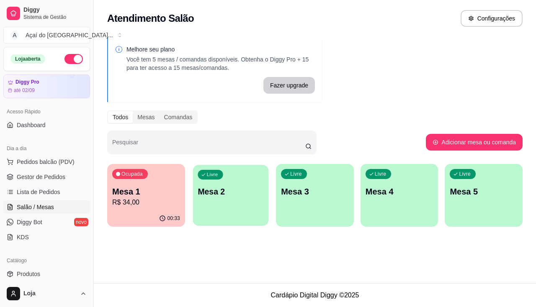
click at [213, 189] on p "Mesa 2" at bounding box center [231, 191] width 66 height 11
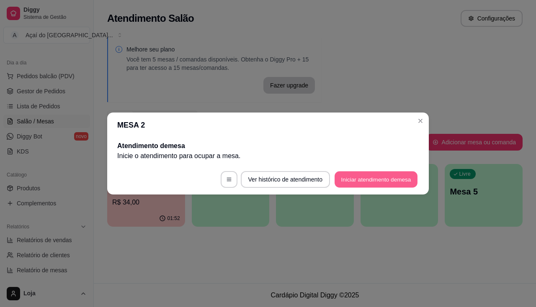
click at [346, 182] on button "Iniciar atendimento de mesa" at bounding box center [375, 180] width 83 height 16
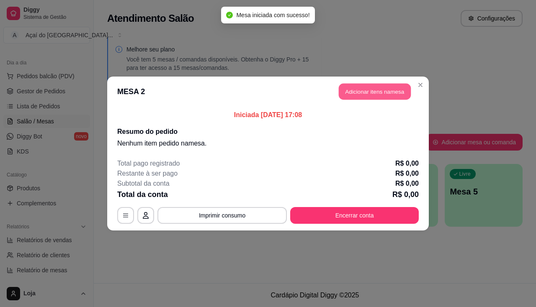
click at [351, 93] on button "Adicionar itens na mesa" at bounding box center [375, 92] width 72 height 16
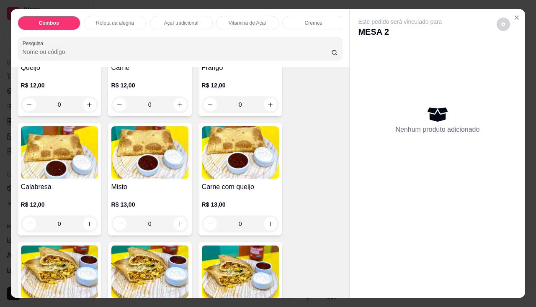
scroll to position [921, 0]
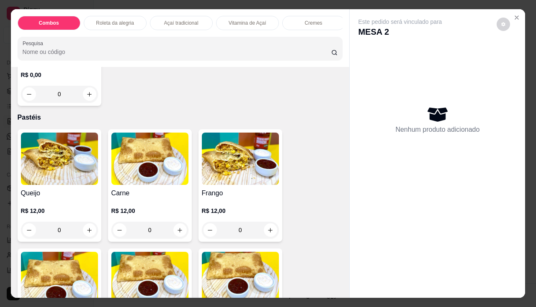
click at [139, 195] on h4 "Carne" at bounding box center [149, 193] width 77 height 10
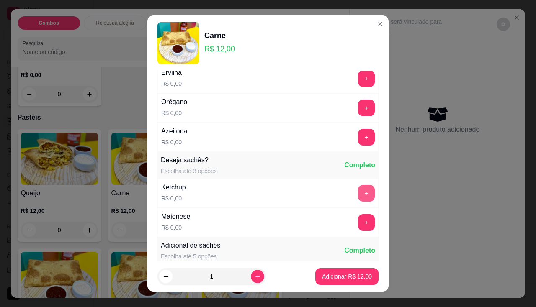
scroll to position [84, 0]
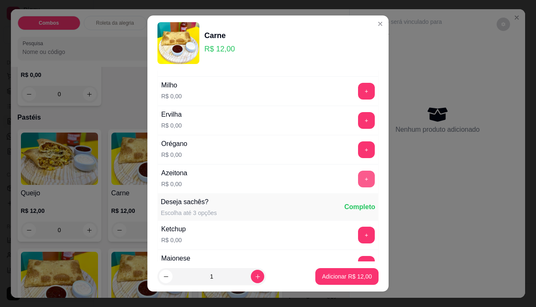
click at [358, 183] on button "+" at bounding box center [366, 179] width 17 height 17
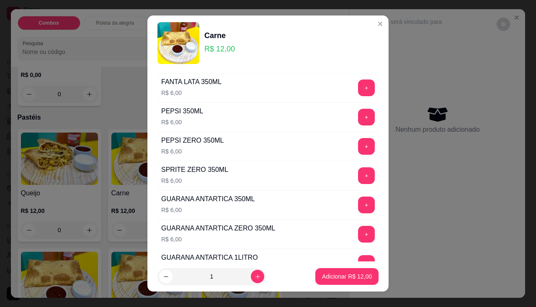
scroll to position [569, 0]
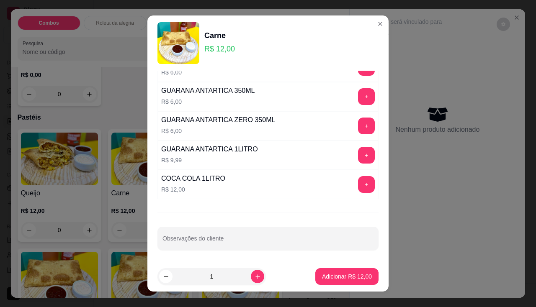
click at [267, 252] on div "Acompanhamentos Escolha até 6 opções Completo Tomate R$ 0,00 + Cebola R$ 0,00 +…" at bounding box center [267, 166] width 241 height 191
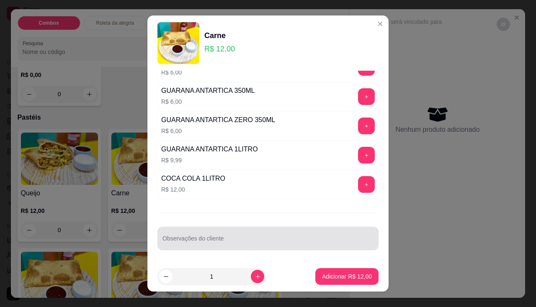
click at [268, 248] on div "Observações do cliente" at bounding box center [267, 238] width 221 height 23
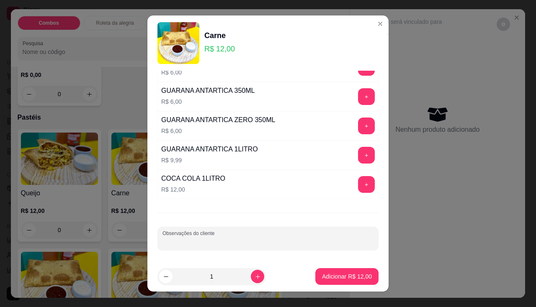
click at [260, 236] on div at bounding box center [267, 238] width 211 height 17
click at [352, 271] on button "Adicionar R$ 12,00" at bounding box center [346, 276] width 63 height 17
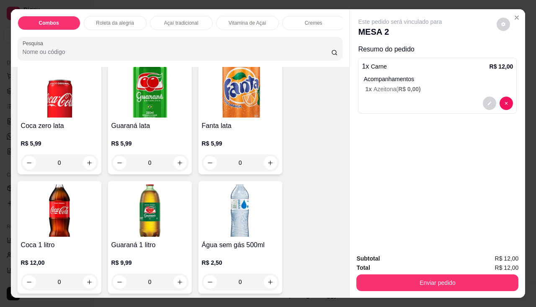
scroll to position [2261, 0]
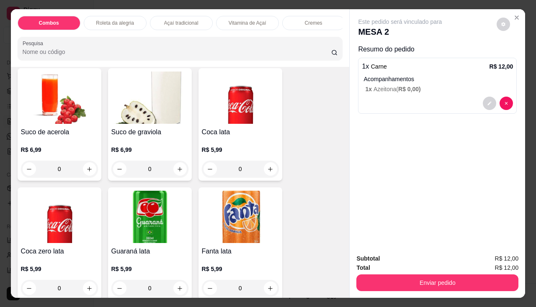
click at [255, 112] on img at bounding box center [240, 98] width 77 height 52
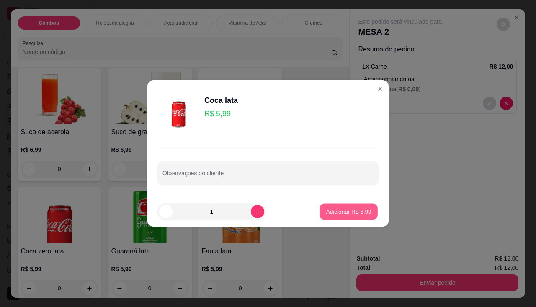
click at [332, 212] on p "Adicionar R$ 5,99" at bounding box center [348, 212] width 45 height 8
type input "1"
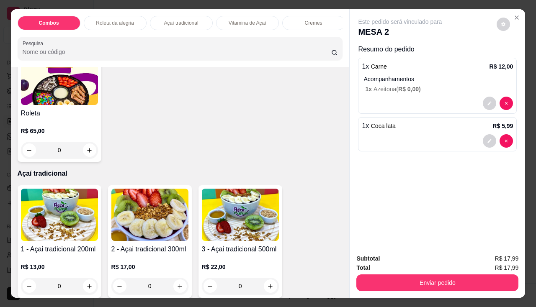
scroll to position [463, 0]
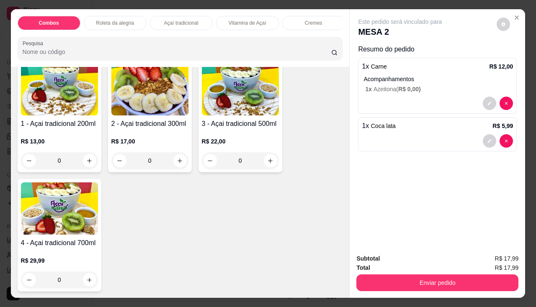
click at [67, 116] on img at bounding box center [59, 89] width 77 height 52
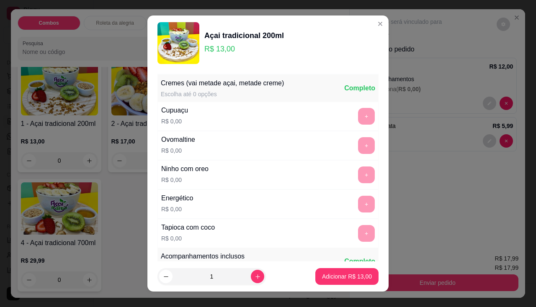
scroll to position [167, 0]
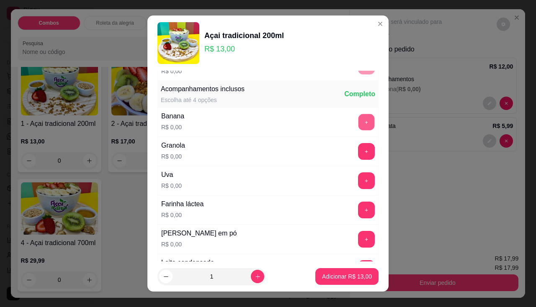
click at [358, 123] on button "+" at bounding box center [366, 122] width 16 height 16
click at [358, 147] on button "+" at bounding box center [366, 151] width 16 height 16
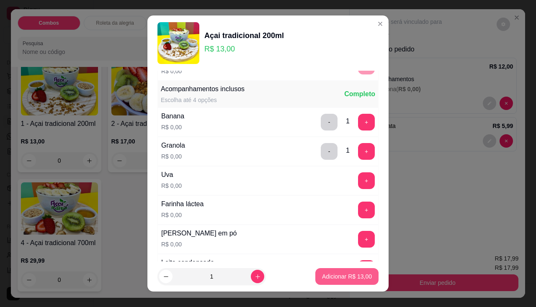
click at [330, 274] on p "Adicionar R$ 13,00" at bounding box center [347, 276] width 50 height 8
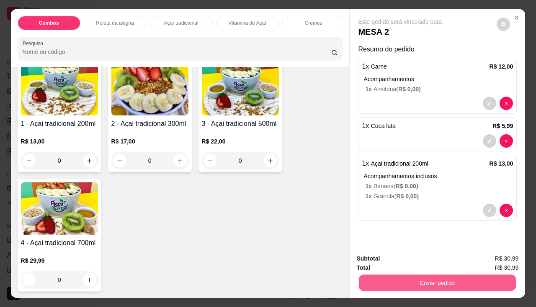
click at [438, 287] on button "Enviar pedido" at bounding box center [437, 283] width 157 height 16
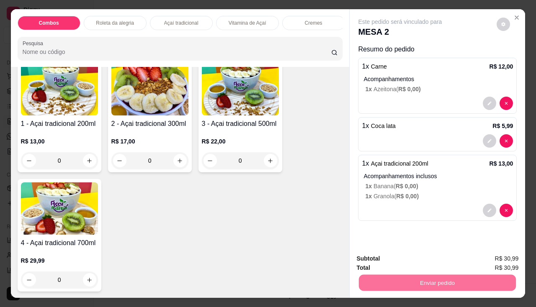
click at [433, 254] on button "Não registrar e enviar pedido" at bounding box center [409, 260] width 87 height 16
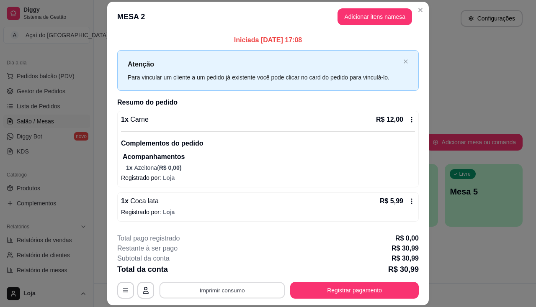
click at [223, 285] on button "Imprimir consumo" at bounding box center [222, 290] width 126 height 16
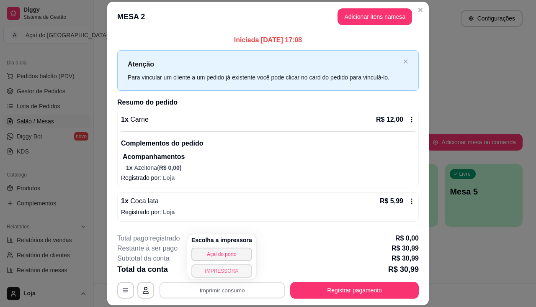
click at [226, 276] on button "IMPRESSORA" at bounding box center [221, 270] width 61 height 13
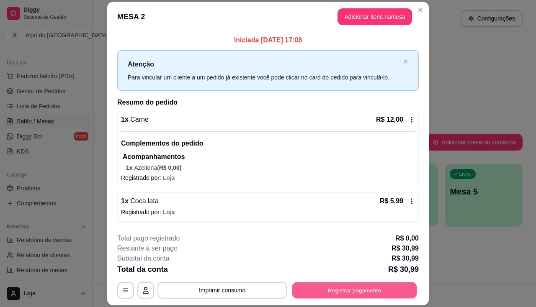
click at [300, 289] on button "Registrar pagamento" at bounding box center [354, 290] width 125 height 16
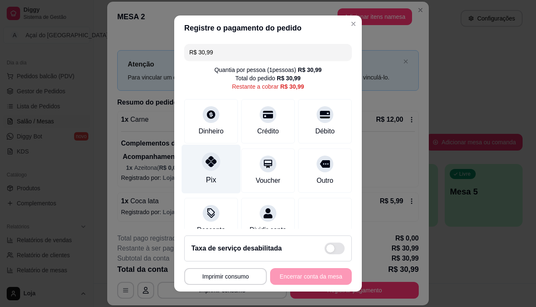
click at [212, 173] on div "Pix" at bounding box center [211, 168] width 59 height 49
type input "R$ 0,00"
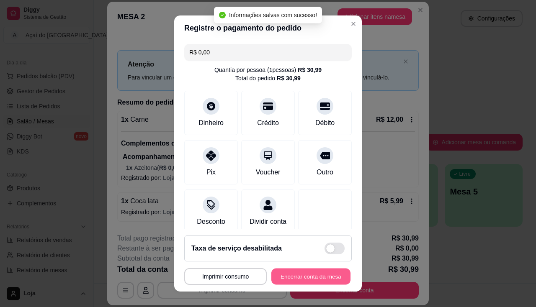
click at [303, 271] on button "Encerrar conta da mesa" at bounding box center [310, 277] width 79 height 16
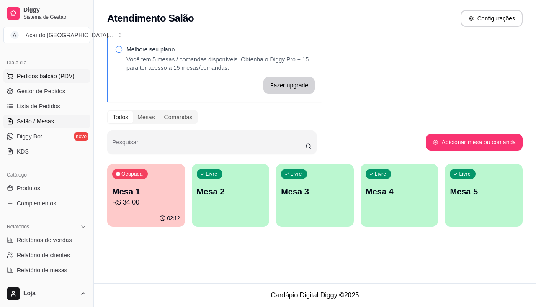
click at [56, 81] on button "Pedidos balcão (PDV)" at bounding box center [46, 75] width 87 height 13
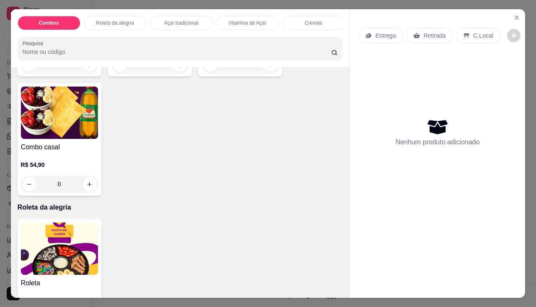
scroll to position [335, 0]
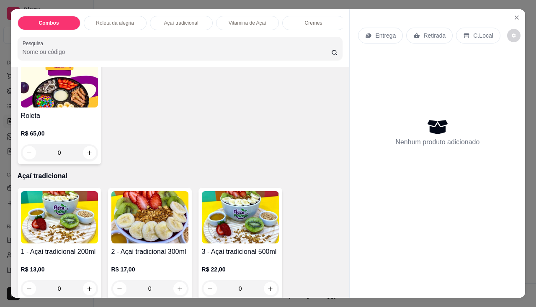
click at [65, 233] on img at bounding box center [59, 217] width 77 height 52
click at [131, 240] on img at bounding box center [149, 217] width 77 height 52
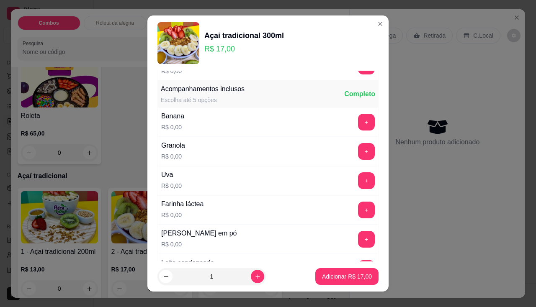
scroll to position [209, 0]
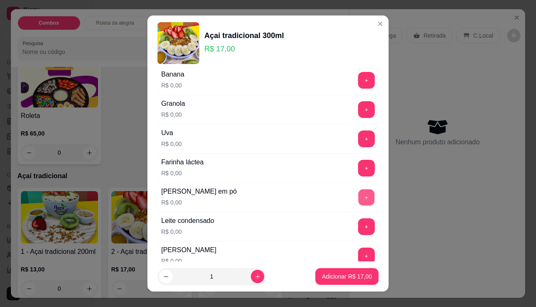
click at [358, 197] on button "+" at bounding box center [366, 197] width 16 height 16
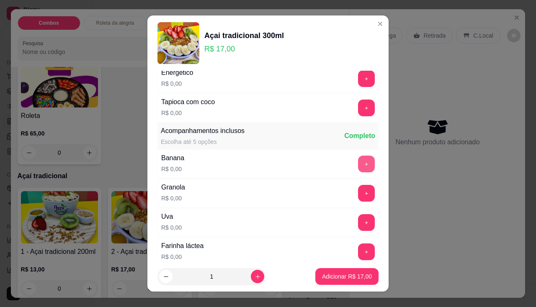
click at [358, 162] on button "+" at bounding box center [366, 164] width 17 height 17
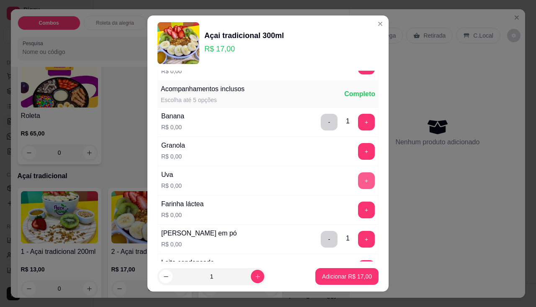
scroll to position [209, 0]
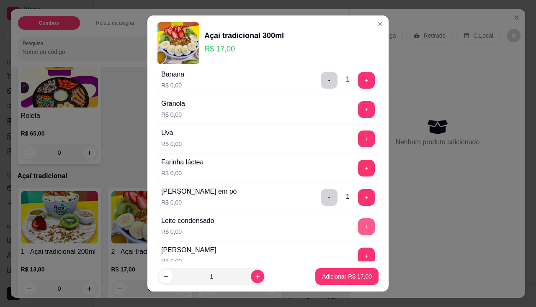
click at [358, 227] on button "+" at bounding box center [366, 226] width 17 height 17
click at [350, 276] on p "Adicionar R$ 17,00" at bounding box center [347, 276] width 50 height 8
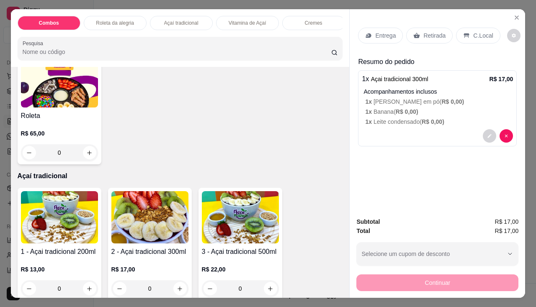
click at [82, 249] on div "1 - Açai tradicional 200ml R$ 13,00 0" at bounding box center [60, 244] width 84 height 113
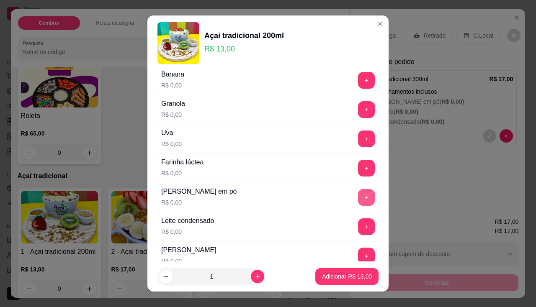
click at [358, 198] on button "+" at bounding box center [366, 197] width 17 height 17
click at [353, 273] on p "Adicionar R$ 13,00" at bounding box center [347, 277] width 49 height 8
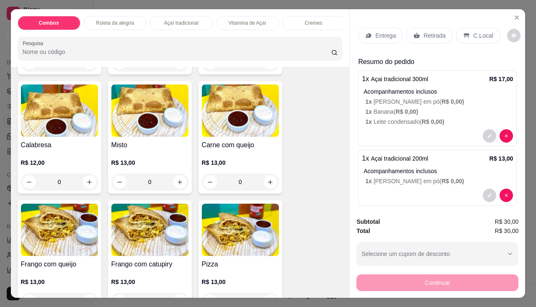
scroll to position [921, 0]
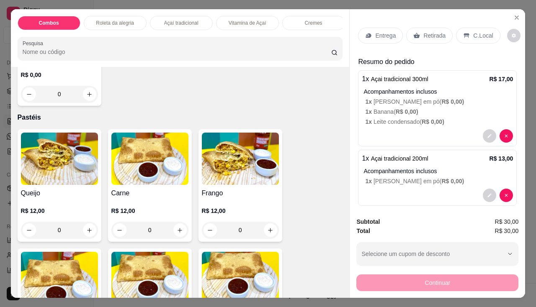
click at [154, 168] on img at bounding box center [149, 159] width 77 height 52
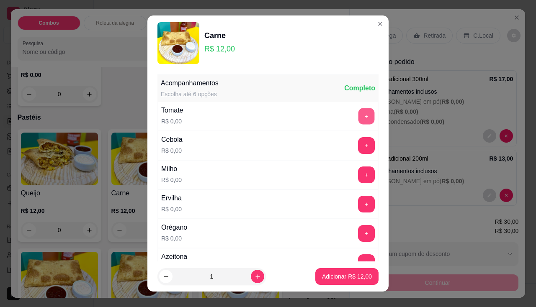
click at [358, 113] on button "+" at bounding box center [366, 116] width 16 height 16
click at [358, 172] on button "+" at bounding box center [366, 175] width 16 height 16
click at [358, 233] on button "+" at bounding box center [366, 233] width 16 height 16
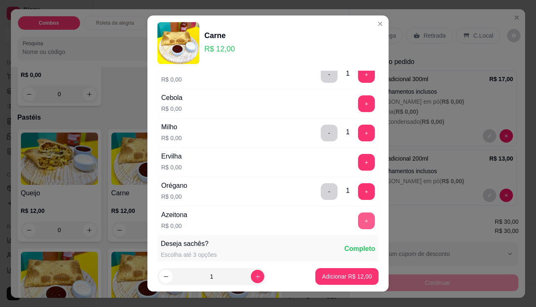
click at [358, 221] on button "+" at bounding box center [366, 221] width 17 height 17
click at [255, 277] on icon "increase-product-quantity" at bounding box center [257, 277] width 4 height 4
type input "2"
click at [322, 274] on p "Adicionar R$ 24,00" at bounding box center [347, 276] width 50 height 8
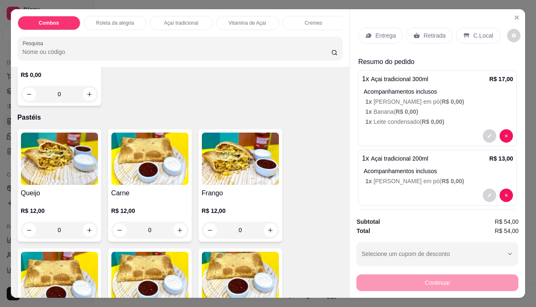
click at [390, 274] on div "Continuar" at bounding box center [437, 281] width 162 height 19
click at [381, 34] on p "Entrega" at bounding box center [385, 35] width 21 height 8
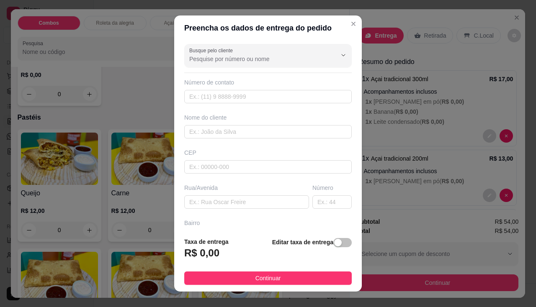
scroll to position [92, 0]
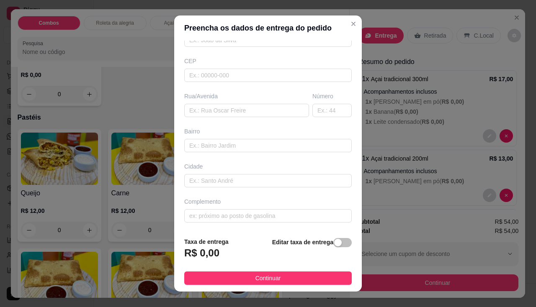
click at [338, 248] on div "Editar taxa de entrega" at bounding box center [312, 251] width 80 height 28
click at [338, 245] on span "button" at bounding box center [342, 242] width 18 height 9
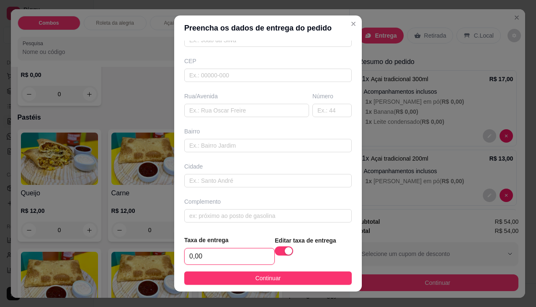
click at [207, 260] on input "0,00" at bounding box center [230, 257] width 90 height 16
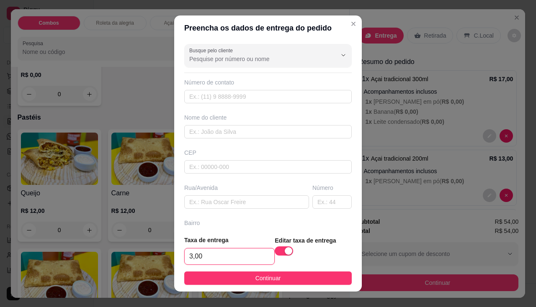
type input "3,00"
click at [230, 141] on div "Busque pelo cliente Número de contato Nome do cliente CEP Rua/[GEOGRAPHIC_DATA]" at bounding box center [267, 135] width 187 height 189
click at [233, 131] on input "text" at bounding box center [267, 131] width 167 height 13
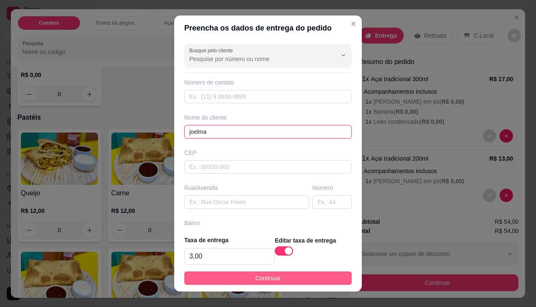
type input "joelma"
click at [241, 278] on button "Continuar" at bounding box center [267, 278] width 167 height 13
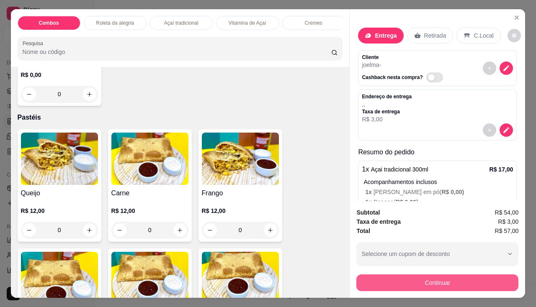
click at [362, 278] on button "Continuar" at bounding box center [437, 283] width 162 height 17
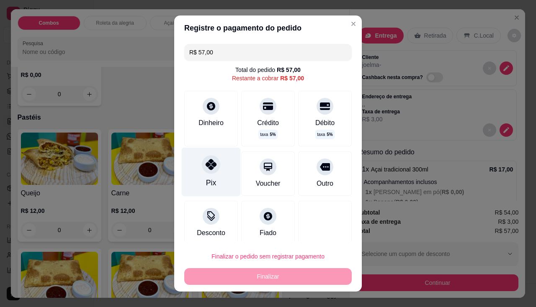
click at [210, 169] on icon at bounding box center [210, 164] width 11 height 11
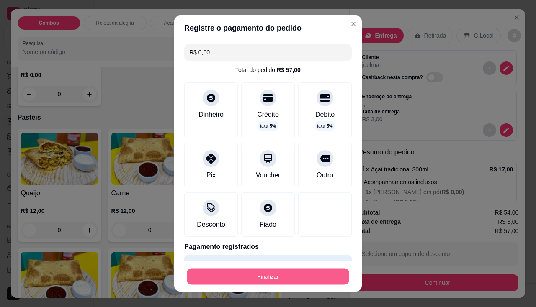
click at [273, 277] on button "Finalizar" at bounding box center [268, 277] width 162 height 16
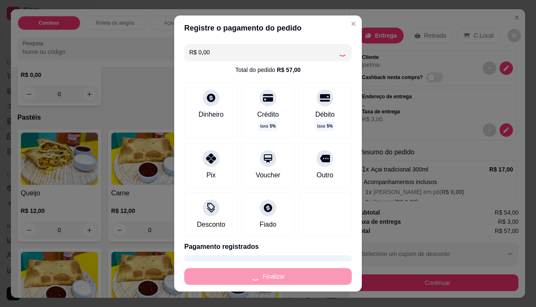
type input "-R$ 57,00"
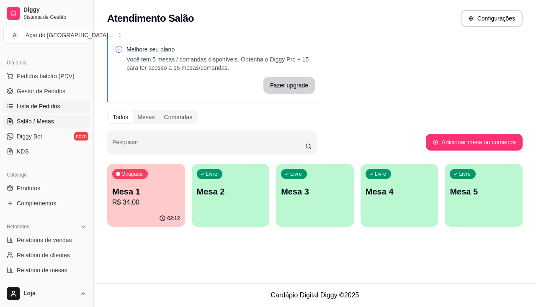
click at [36, 105] on span "Lista de Pedidos" at bounding box center [39, 106] width 44 height 8
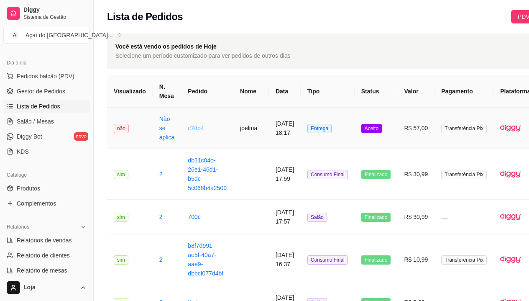
click at [189, 125] on link "c7db4" at bounding box center [196, 128] width 16 height 7
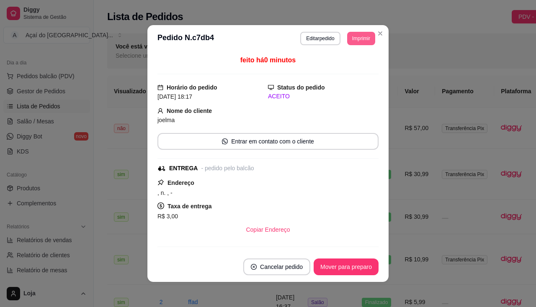
click at [356, 39] on button "Imprimir" at bounding box center [361, 38] width 28 height 13
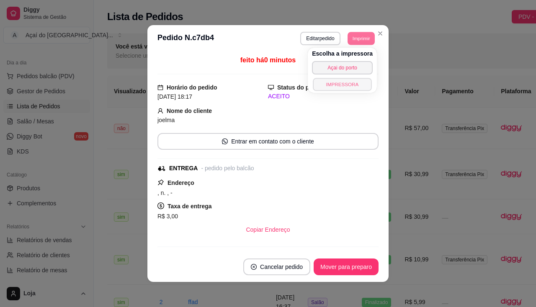
click at [363, 79] on button "IMPRESSORA" at bounding box center [342, 84] width 59 height 13
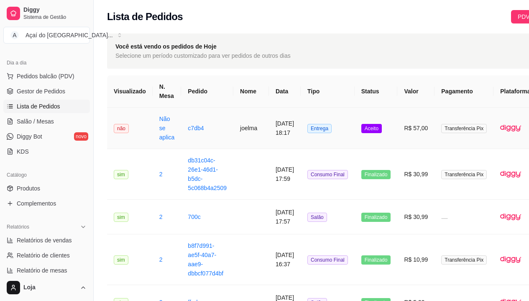
click at [202, 127] on td "c7db4" at bounding box center [207, 128] width 52 height 41
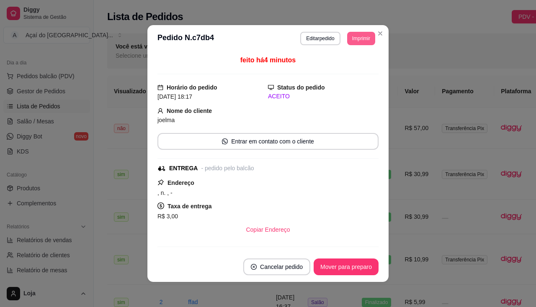
click at [354, 36] on button "Imprimir" at bounding box center [361, 38] width 28 height 13
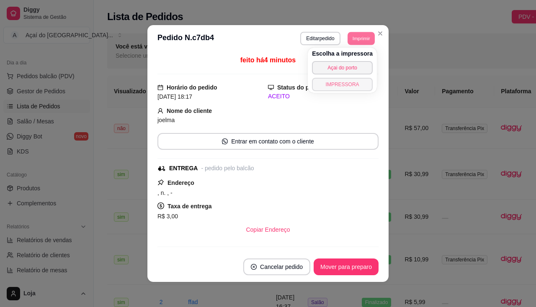
click at [358, 82] on button "IMPRESSORA" at bounding box center [342, 84] width 61 height 13
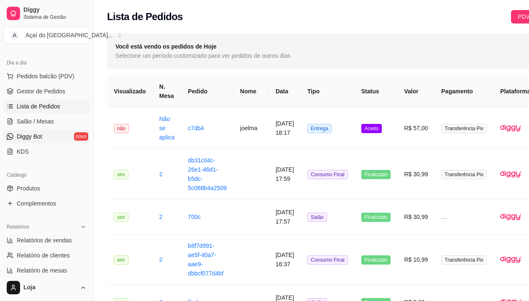
click at [60, 133] on link "Diggy Bot novo" at bounding box center [46, 136] width 87 height 13
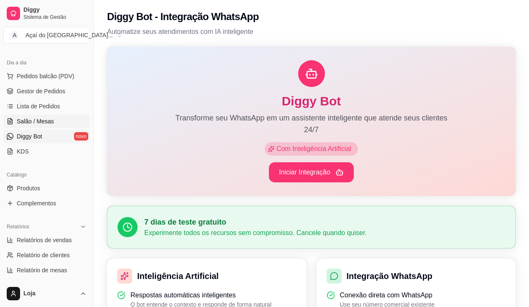
click at [58, 123] on link "Salão / Mesas" at bounding box center [46, 121] width 87 height 13
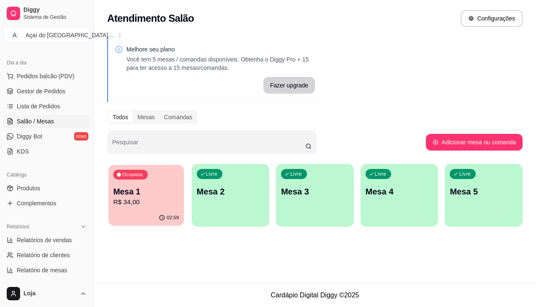
click at [151, 204] on p "R$ 34,00" at bounding box center [146, 203] width 66 height 10
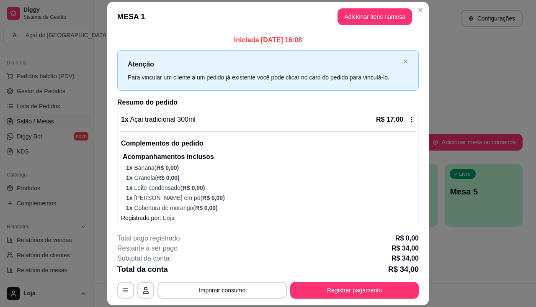
scroll to position [149, 0]
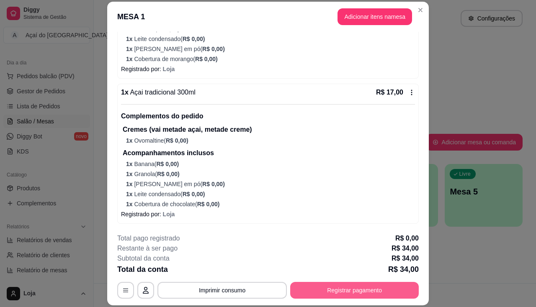
click at [350, 294] on button "Registrar pagamento" at bounding box center [354, 290] width 128 height 17
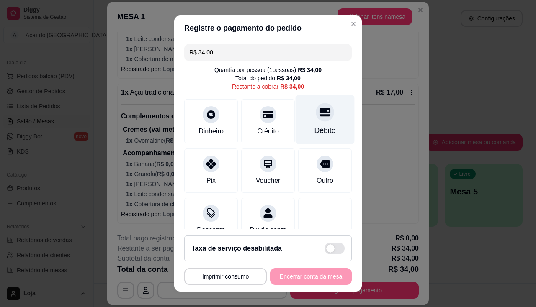
click at [303, 121] on div "Débito" at bounding box center [324, 119] width 59 height 49
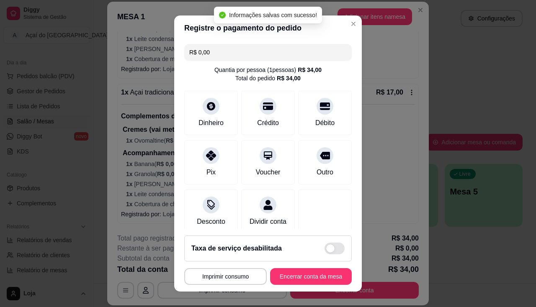
type input "R$ 0,00"
click at [320, 280] on button "Encerrar conta da mesa" at bounding box center [310, 277] width 79 height 16
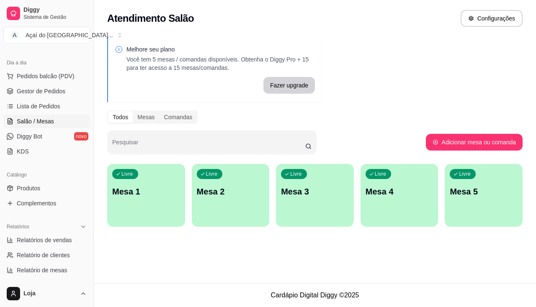
click at [172, 196] on p "Mesa 1" at bounding box center [146, 192] width 68 height 12
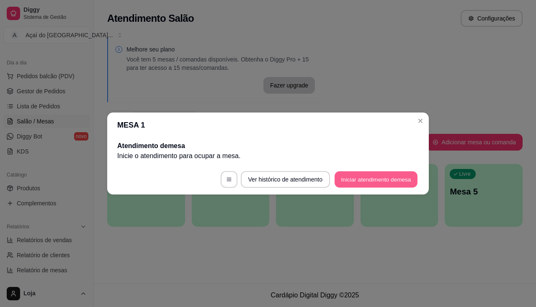
click at [347, 176] on button "Iniciar atendimento de mesa" at bounding box center [375, 180] width 83 height 16
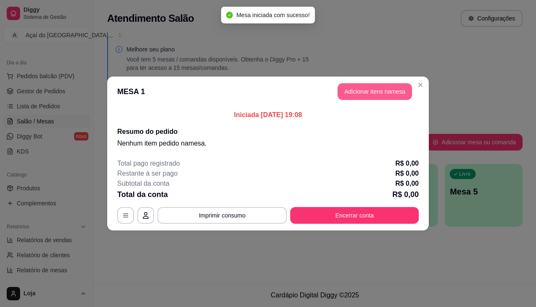
click at [384, 97] on button "Adicionar itens na mesa" at bounding box center [374, 91] width 74 height 17
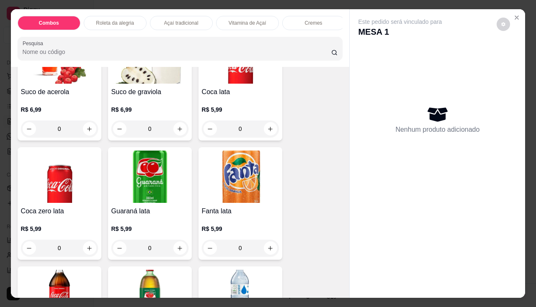
scroll to position [2176, 0]
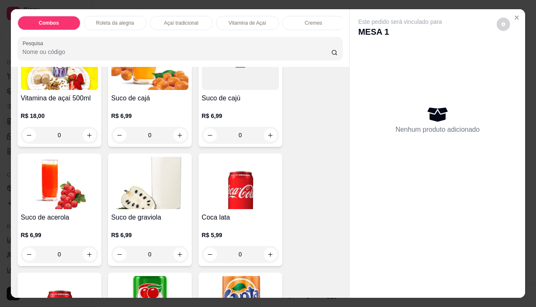
click at [233, 203] on img at bounding box center [240, 183] width 77 height 52
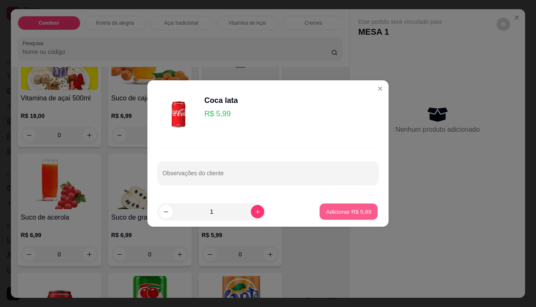
click at [326, 212] on p "Adicionar R$ 5,99" at bounding box center [348, 212] width 45 height 8
type input "1"
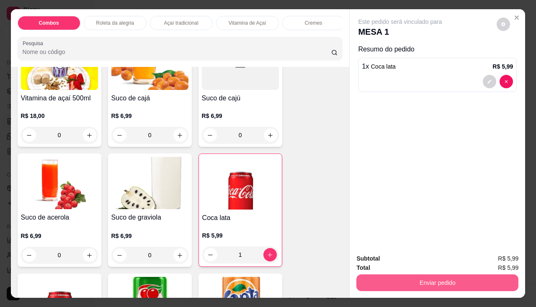
click at [369, 276] on button "Enviar pedido" at bounding box center [437, 283] width 162 height 17
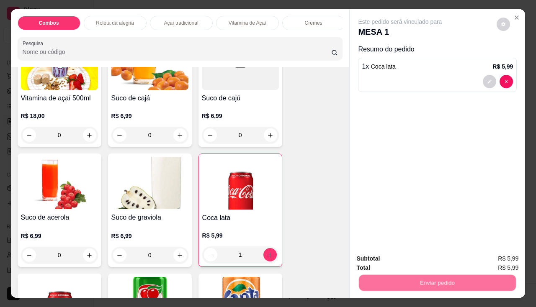
click at [384, 258] on button "Não registrar e enviar pedido" at bounding box center [409, 260] width 87 height 16
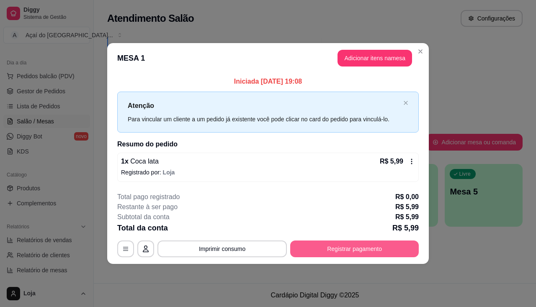
click at [355, 251] on button "Registrar pagamento" at bounding box center [354, 249] width 128 height 17
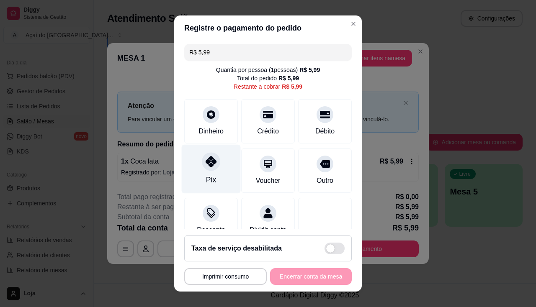
click at [205, 157] on icon at bounding box center [210, 161] width 11 height 11
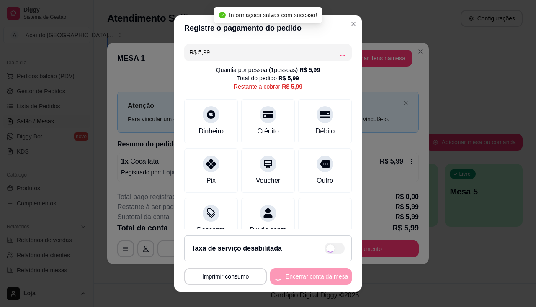
type input "R$ 0,00"
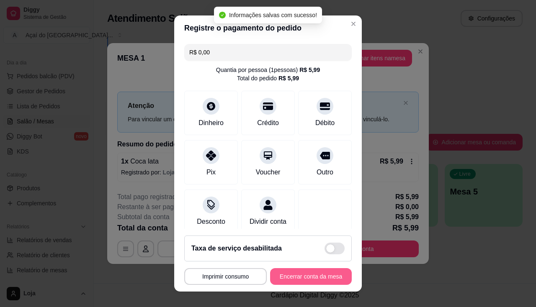
click at [304, 280] on button "Encerrar conta da mesa" at bounding box center [311, 276] width 82 height 17
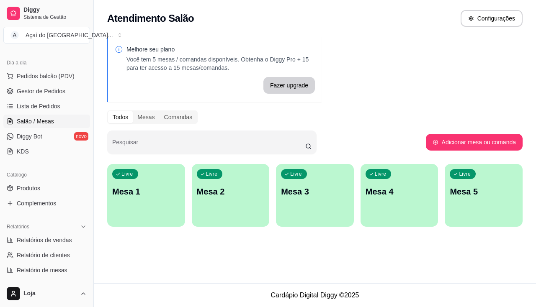
click at [116, 195] on p "Mesa 1" at bounding box center [146, 192] width 68 height 12
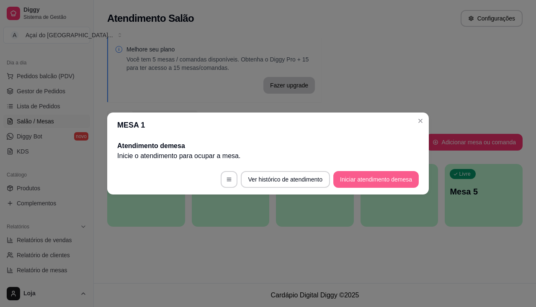
click at [351, 181] on button "Iniciar atendimento de mesa" at bounding box center [375, 179] width 85 height 17
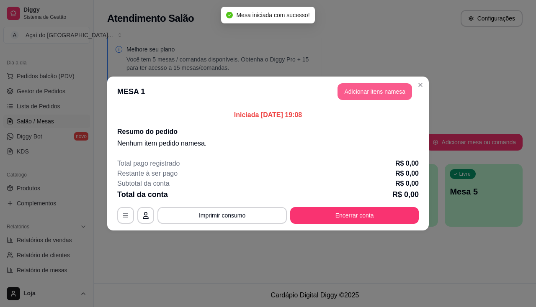
click at [364, 92] on button "Adicionar itens na mesa" at bounding box center [374, 91] width 74 height 17
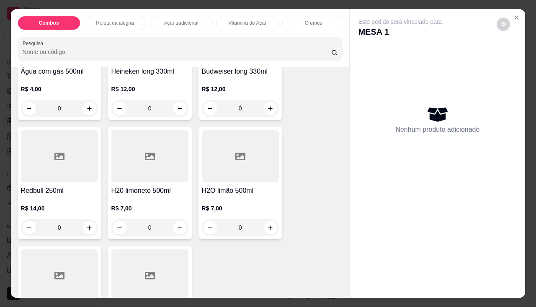
scroll to position [2722, 0]
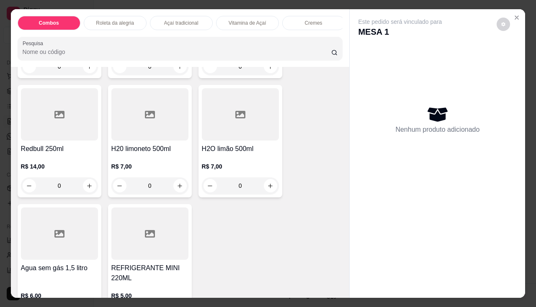
click at [156, 154] on h4 "H20 limoneto 500ml" at bounding box center [149, 149] width 77 height 10
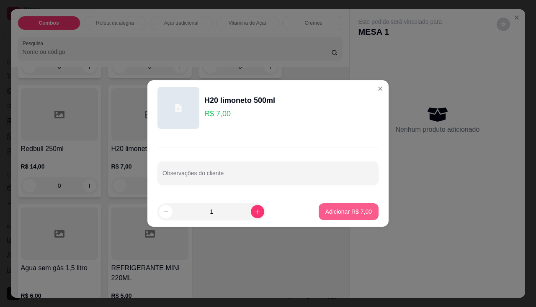
click at [350, 208] on p "Adicionar R$ 7,00" at bounding box center [348, 212] width 46 height 8
type input "1"
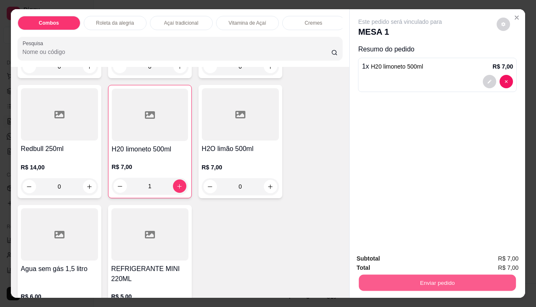
click at [417, 283] on button "Enviar pedido" at bounding box center [437, 283] width 157 height 16
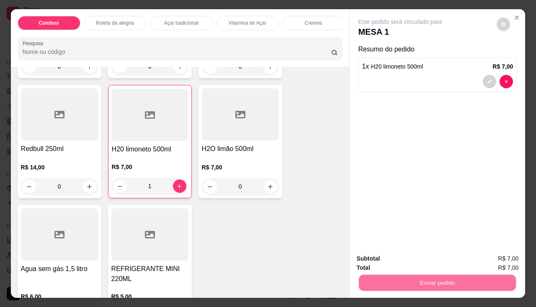
click at [409, 252] on button "Não registrar e enviar pedido" at bounding box center [409, 260] width 87 height 16
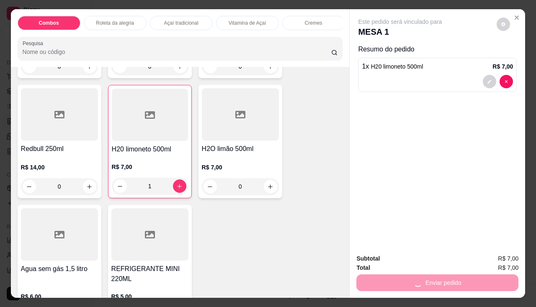
click at [409, 254] on div "Subtotal R$ 7,00" at bounding box center [437, 258] width 162 height 9
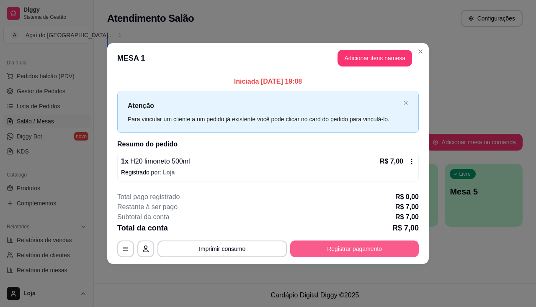
click at [308, 244] on button "Registrar pagamento" at bounding box center [354, 249] width 128 height 17
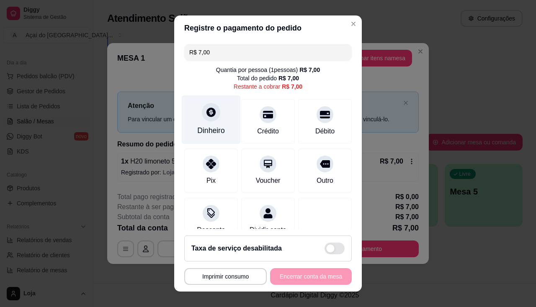
click at [205, 117] on icon at bounding box center [210, 112] width 11 height 11
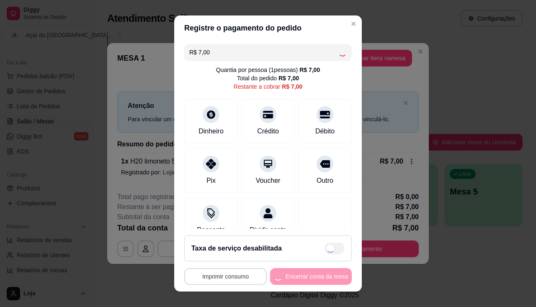
type input "R$ 0,00"
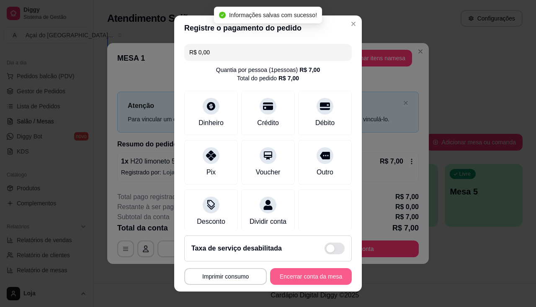
click at [271, 277] on button "Encerrar conta da mesa" at bounding box center [311, 276] width 82 height 17
